Goal: Task Accomplishment & Management: Use online tool/utility

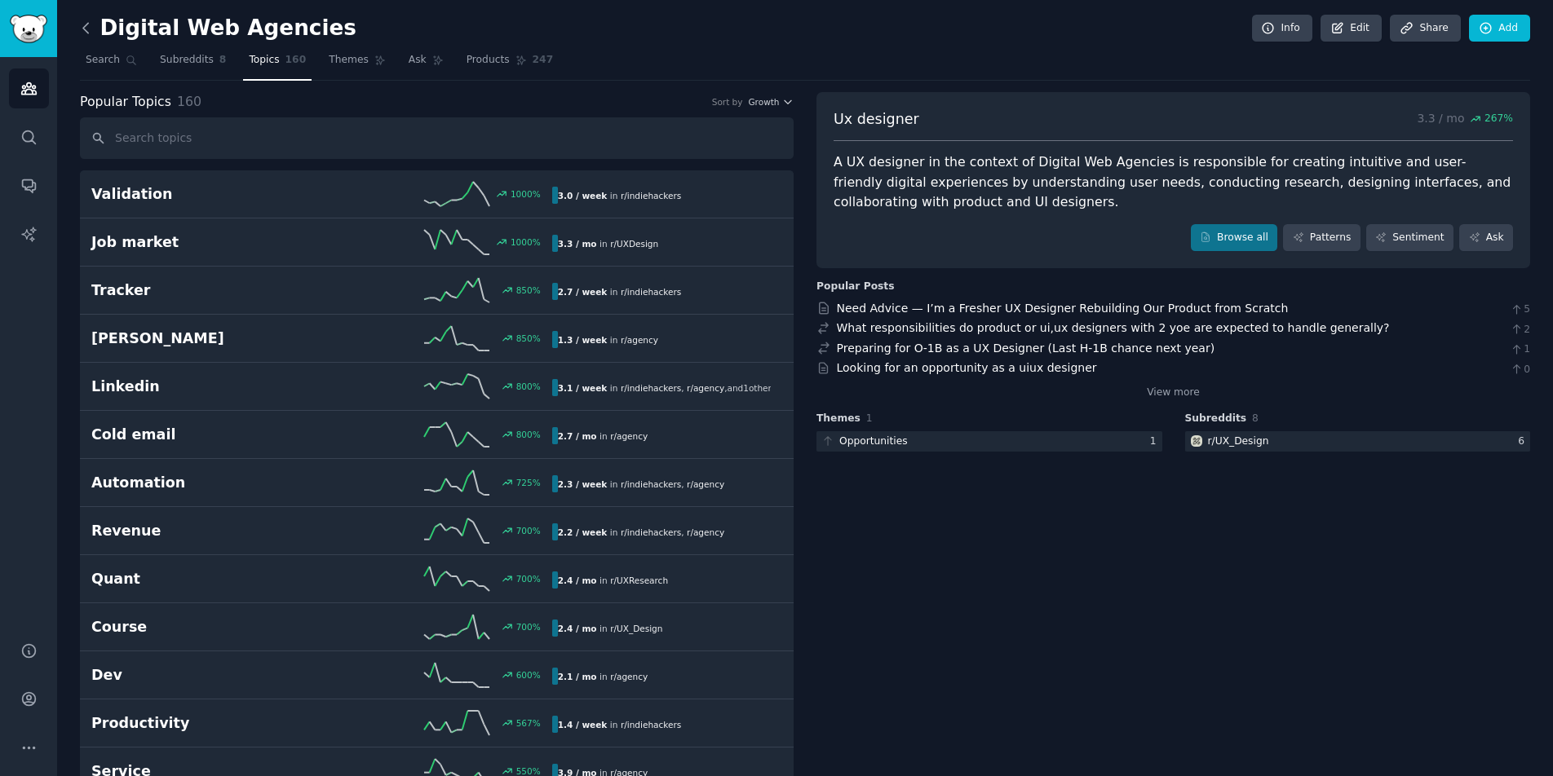
click at [91, 26] on icon at bounding box center [85, 28] width 17 height 17
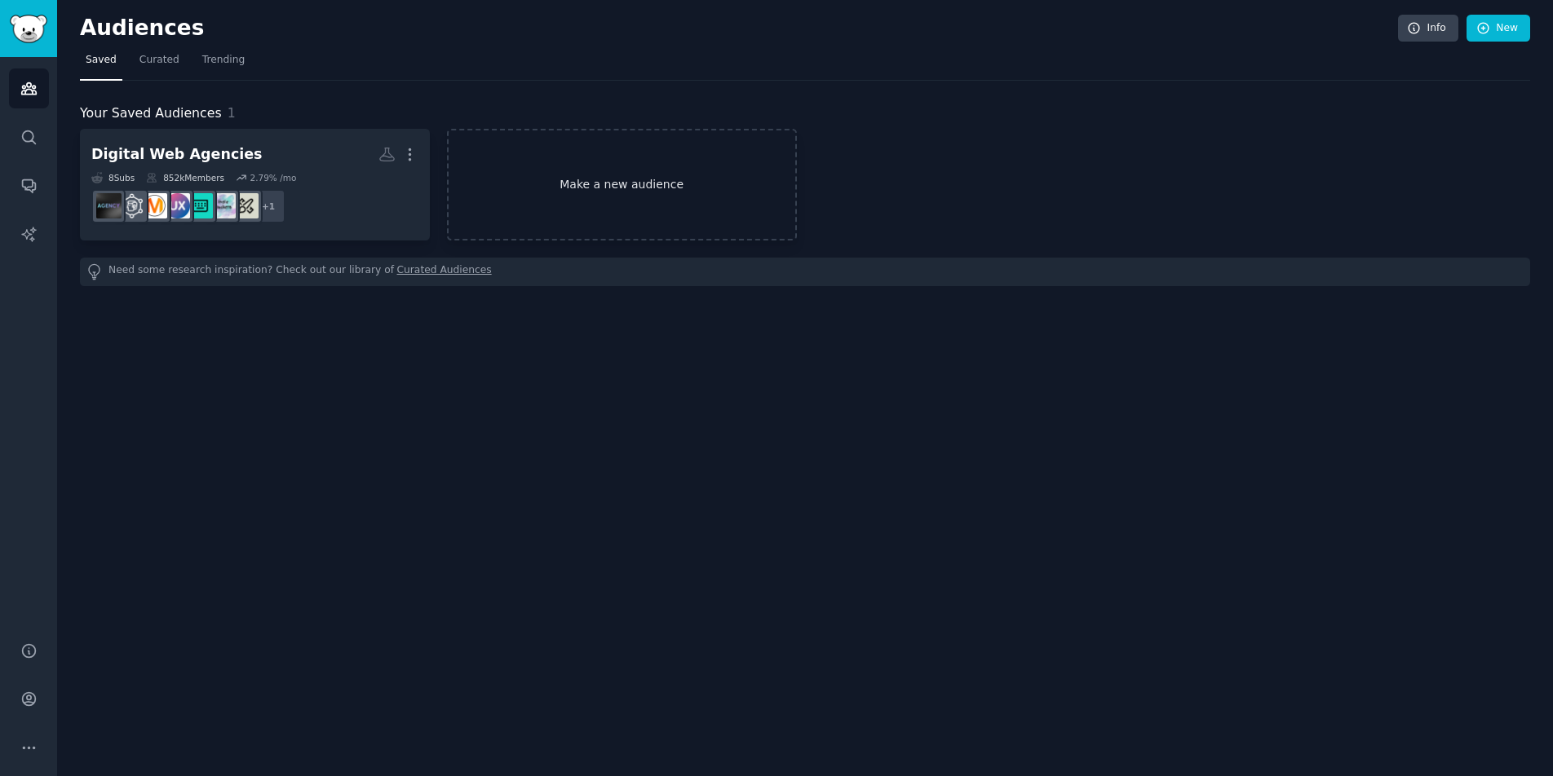
click at [488, 197] on link "Make a new audience" at bounding box center [622, 185] width 350 height 112
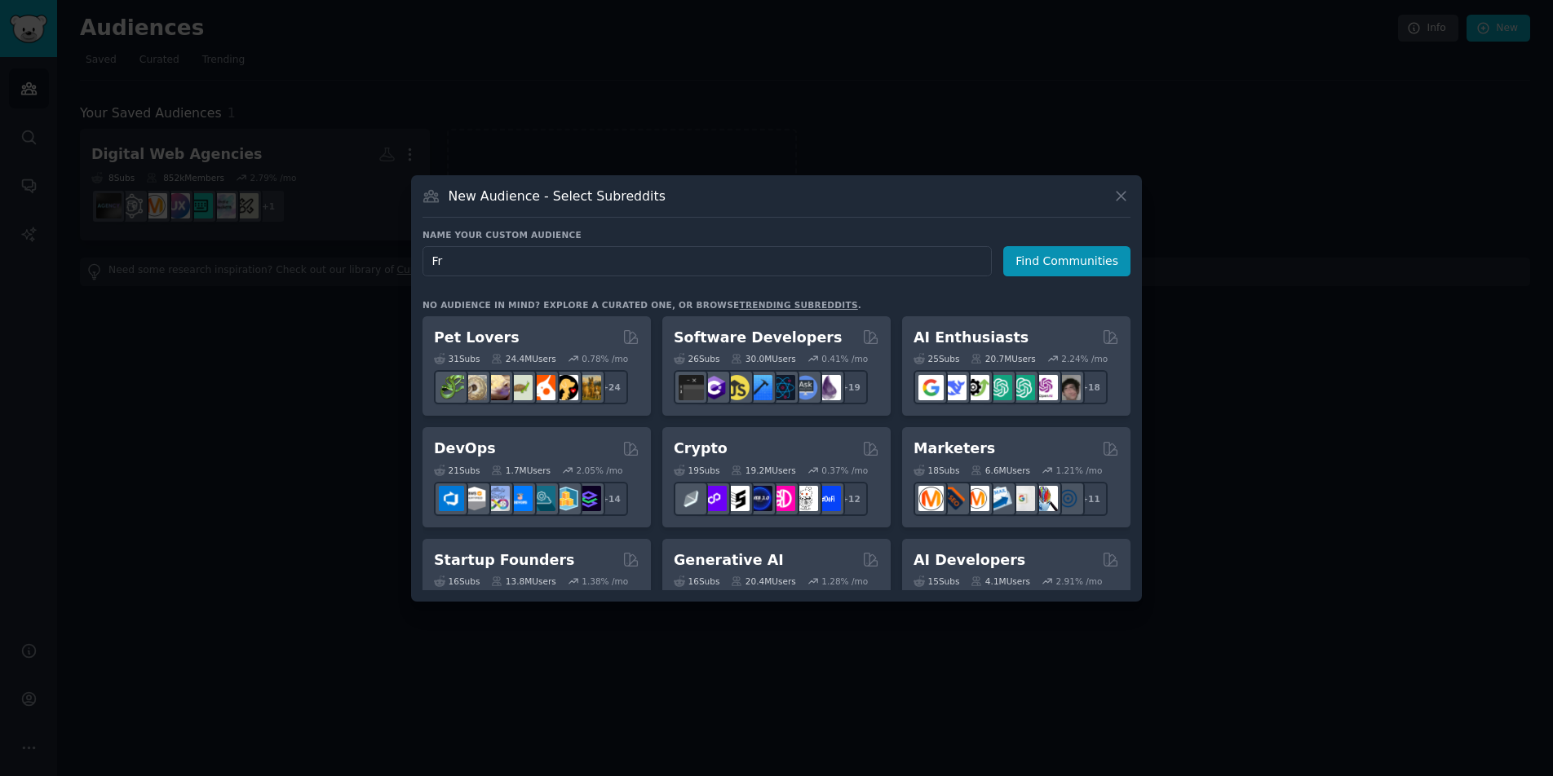
type input "F"
type input "UI Product Teams"
click at [1030, 269] on button "Find Communities" at bounding box center [1066, 261] width 127 height 30
